Goal: Find specific page/section: Find specific page/section

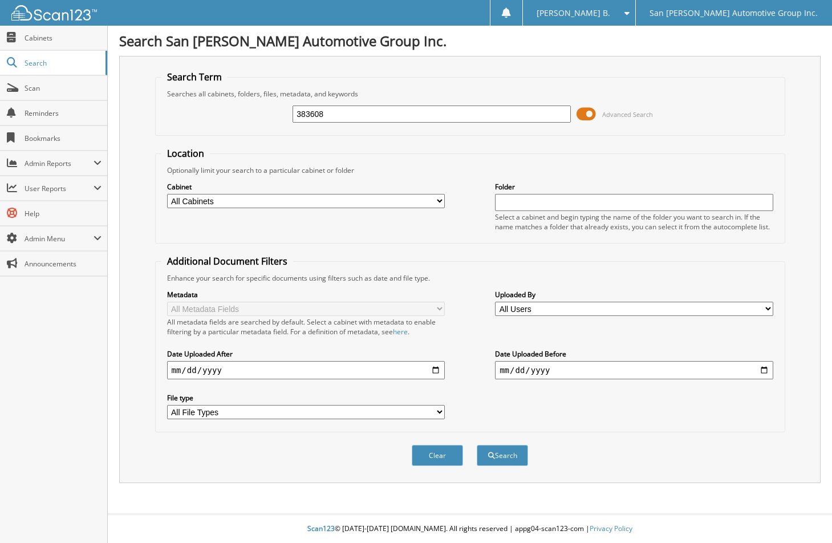
type input "383608"
click at [476, 445] on button "Search" at bounding box center [501, 455] width 51 height 21
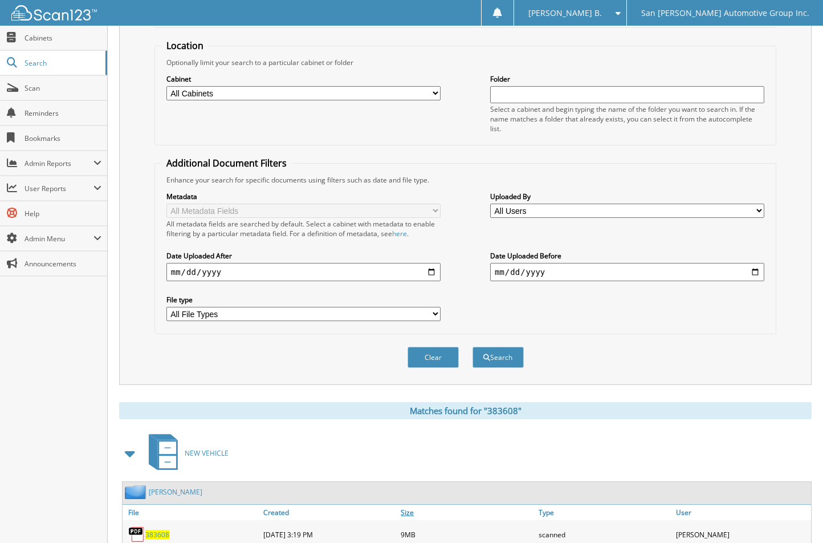
scroll to position [229, 0]
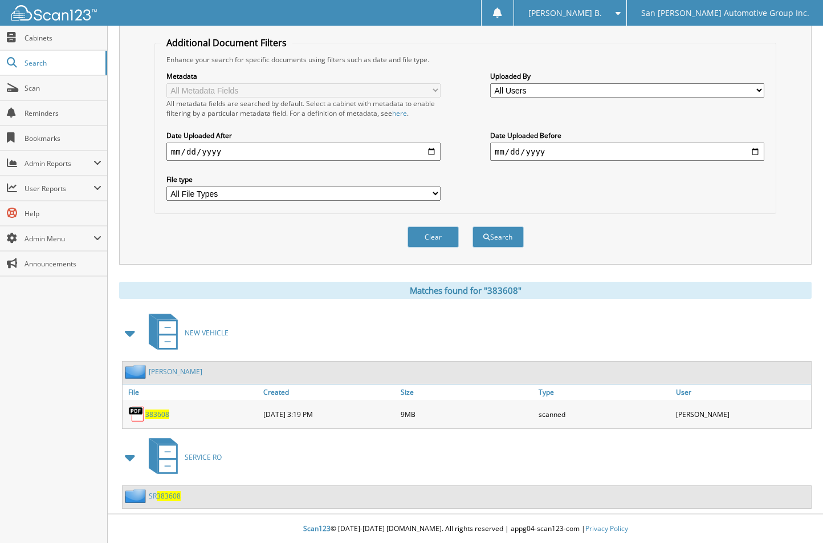
click at [156, 413] on span "383608" at bounding box center [157, 414] width 24 height 10
click at [429, 232] on button "Clear" at bounding box center [433, 236] width 51 height 21
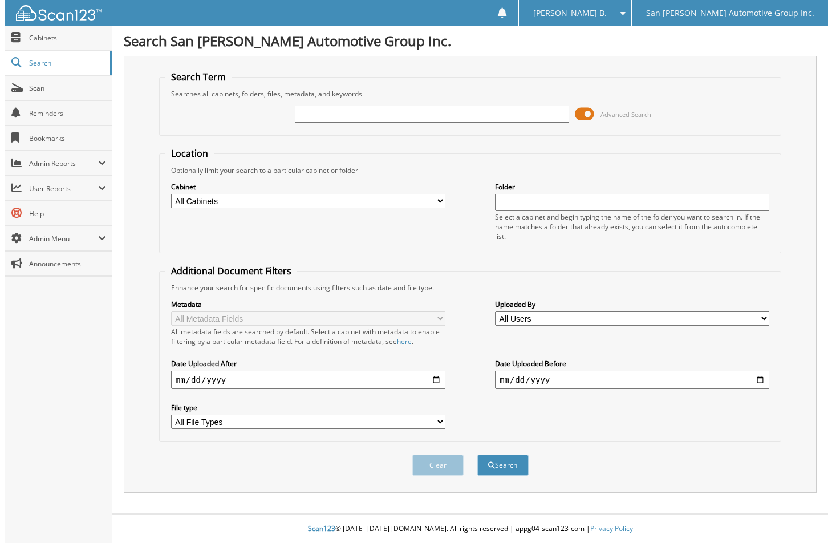
scroll to position [0, 0]
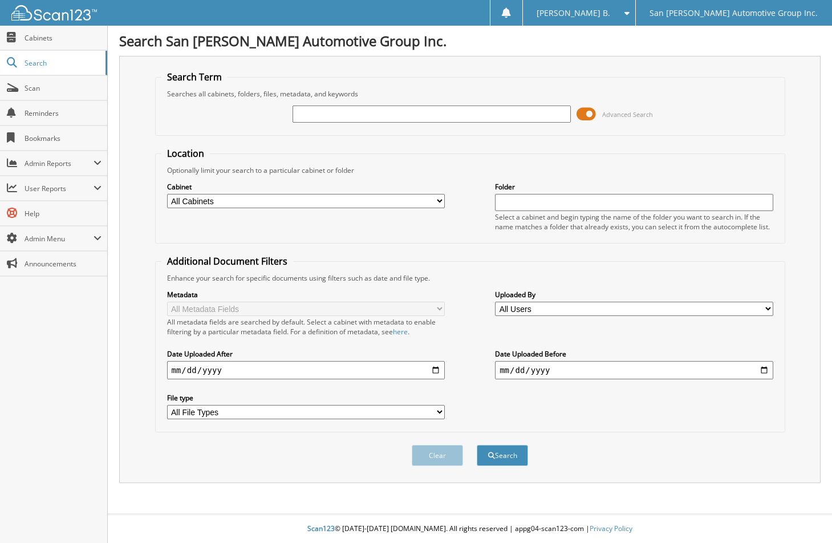
click at [426, 116] on input "text" at bounding box center [431, 113] width 278 height 17
type input "stiles, edg"
click at [476, 445] on button "Search" at bounding box center [501, 455] width 51 height 21
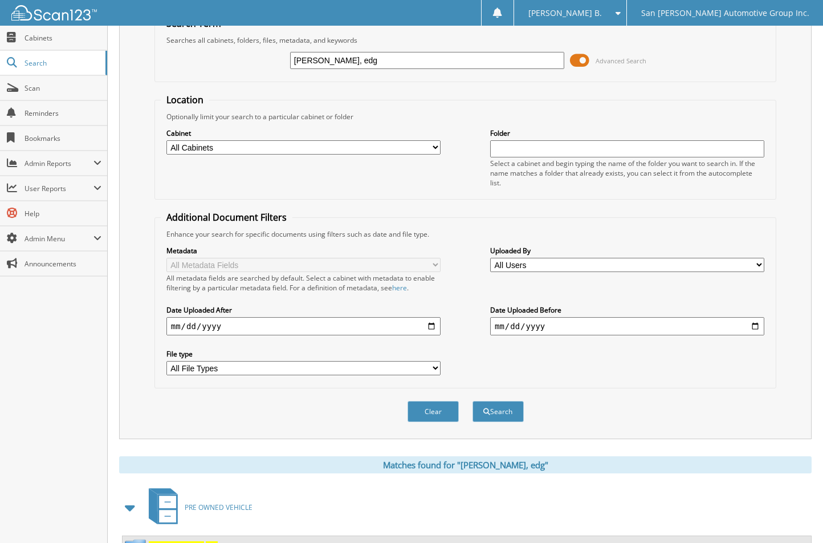
scroll to position [184, 0]
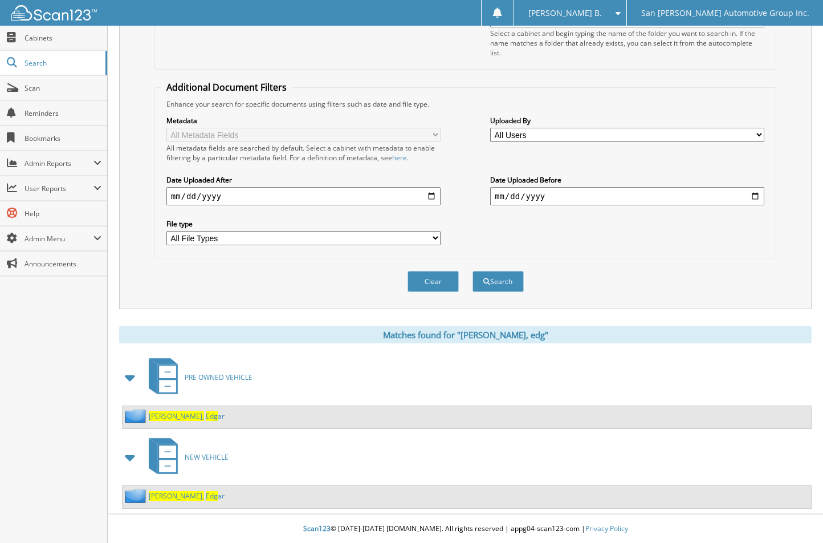
click at [206, 495] on span "Edg" at bounding box center [212, 496] width 12 height 10
click at [163, 418] on span "Stiles," at bounding box center [176, 416] width 55 height 10
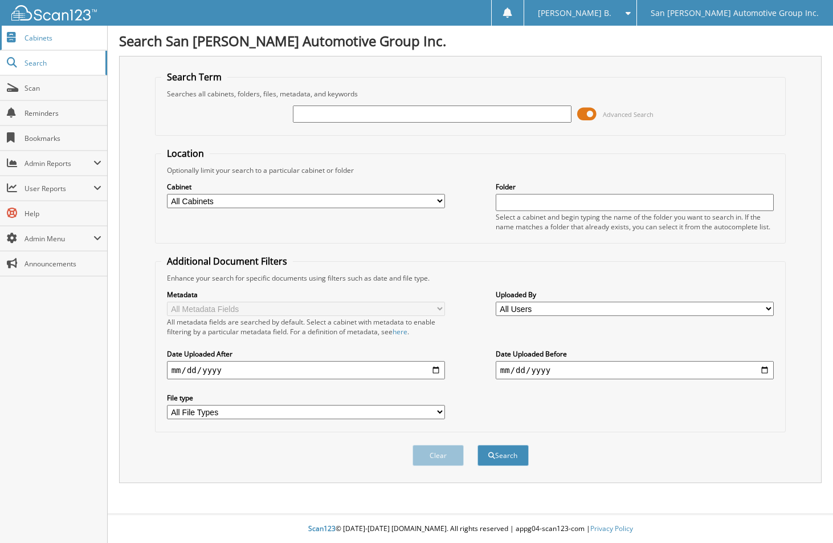
click at [83, 31] on link "Cabinets" at bounding box center [53, 38] width 107 height 25
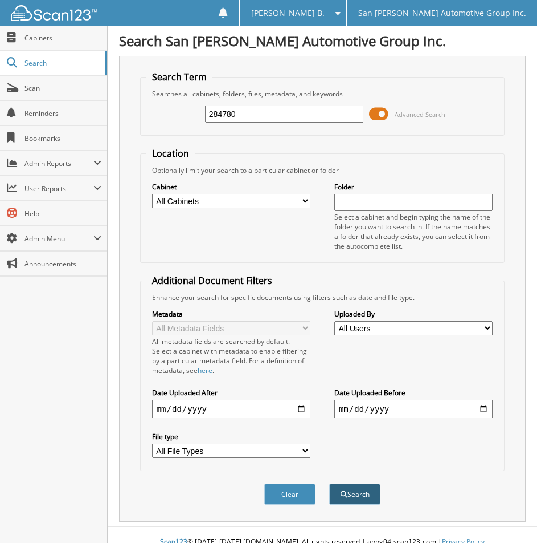
type input "284780"
click at [349, 487] on button "Search" at bounding box center [354, 493] width 51 height 21
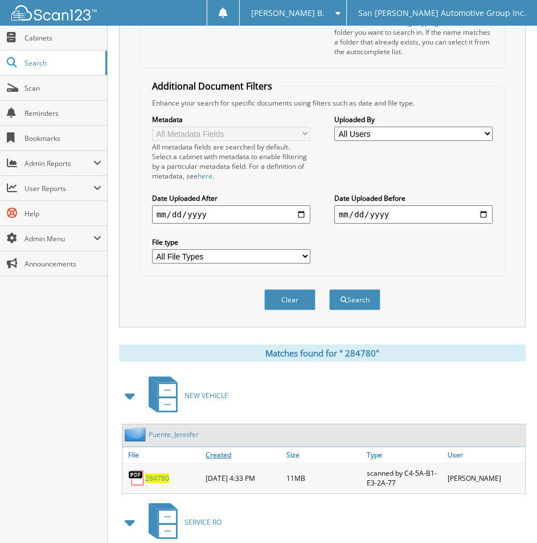
scroll to position [260, 0]
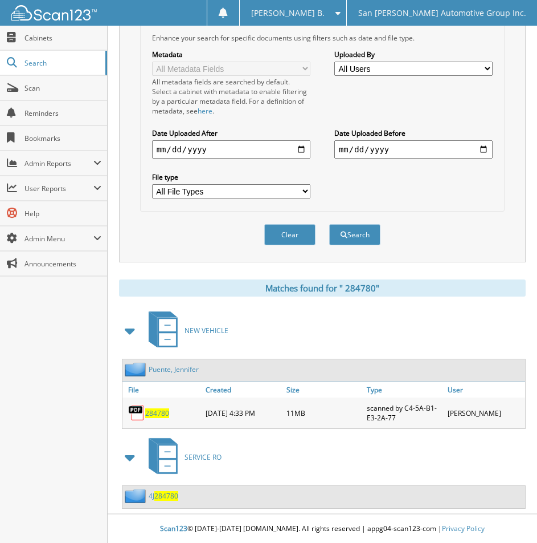
click at [154, 413] on span "2 8 4 7 8 0" at bounding box center [157, 413] width 24 height 10
click at [453, 202] on div "Metadata All Metadata Fields All metadata fields are searched by default. Selec…" at bounding box center [322, 124] width 353 height 162
drag, startPoint x: 280, startPoint y: 235, endPoint x: 252, endPoint y: 111, distance: 127.9
click at [280, 234] on button "Clear" at bounding box center [289, 234] width 51 height 21
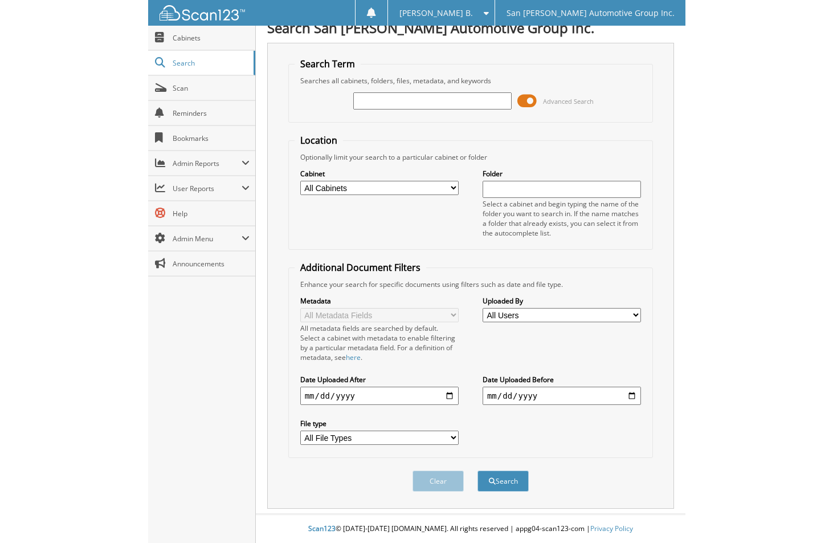
scroll to position [0, 0]
